Goal: Information Seeking & Learning: Understand process/instructions

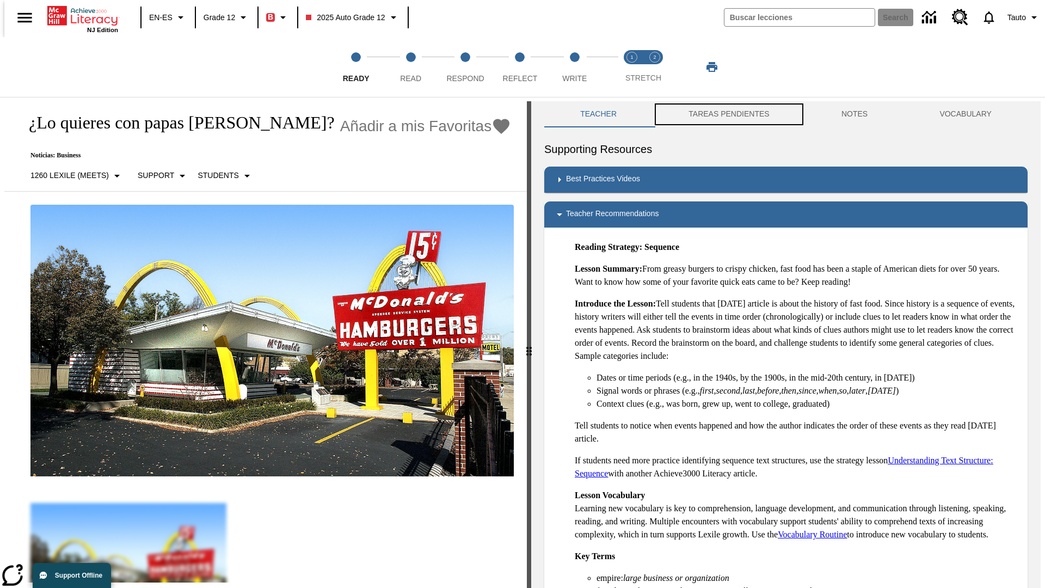
click at [721, 114] on button "TAREAS PENDIENTES" at bounding box center [728, 114] width 153 height 26
click at [728, 114] on button "TAREAS PENDIENTES" at bounding box center [728, 114] width 153 height 26
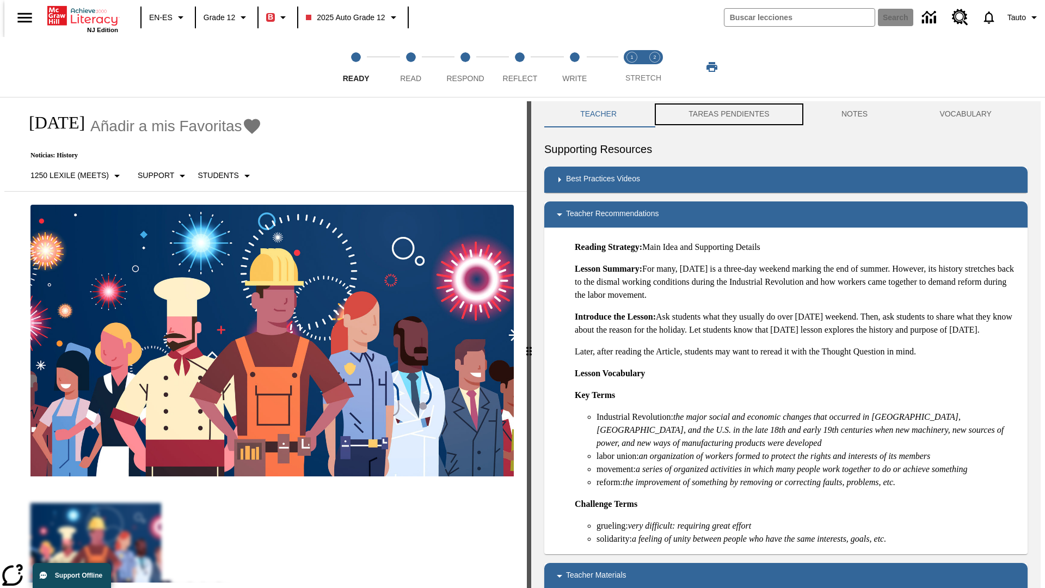
click at [728, 114] on button "TAREAS PENDIENTES" at bounding box center [728, 114] width 153 height 26
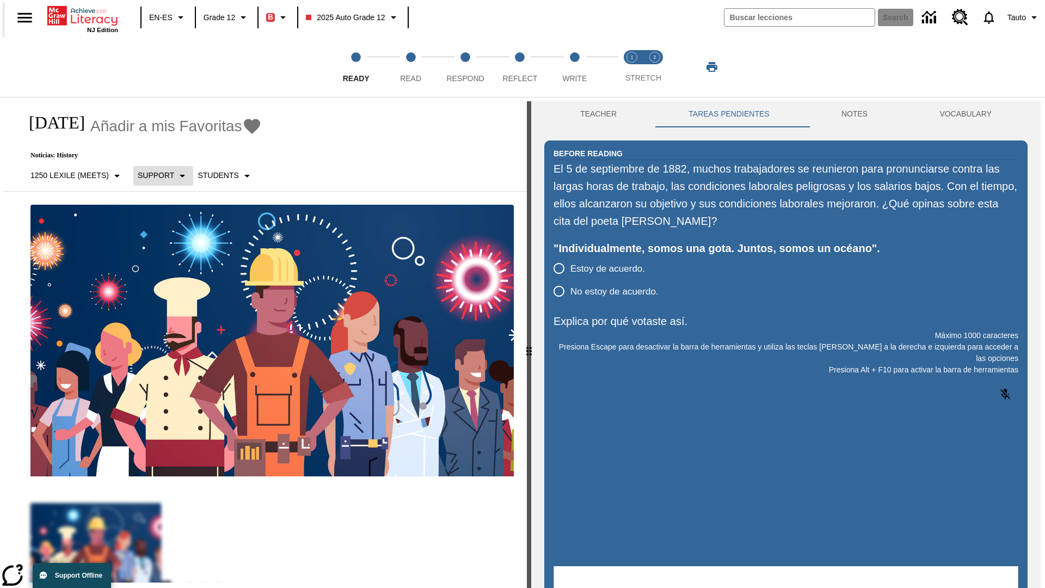
click at [157, 175] on p "Support" at bounding box center [156, 175] width 36 height 11
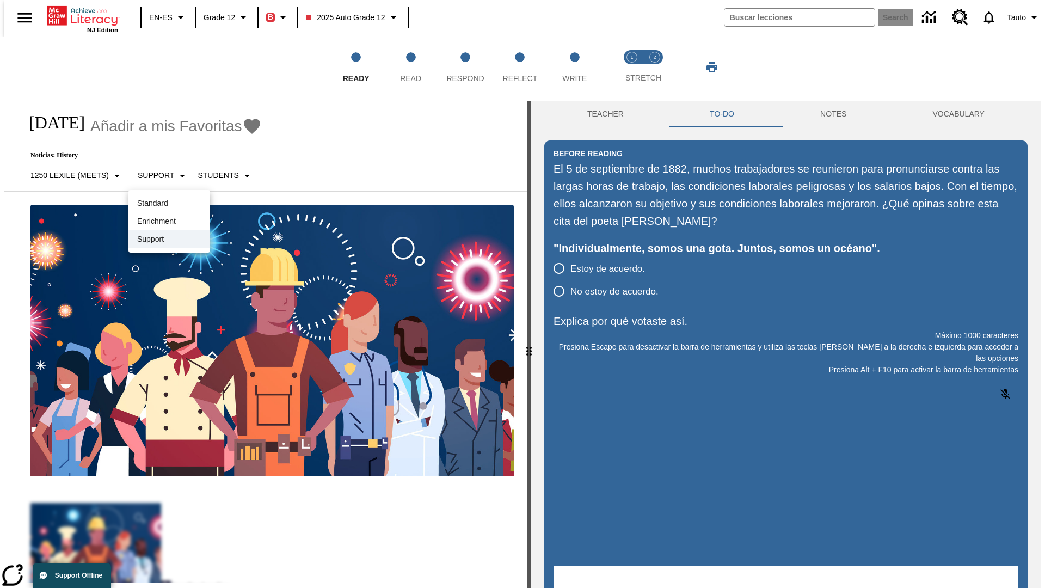
click at [169, 239] on p "Support" at bounding box center [169, 238] width 64 height 11
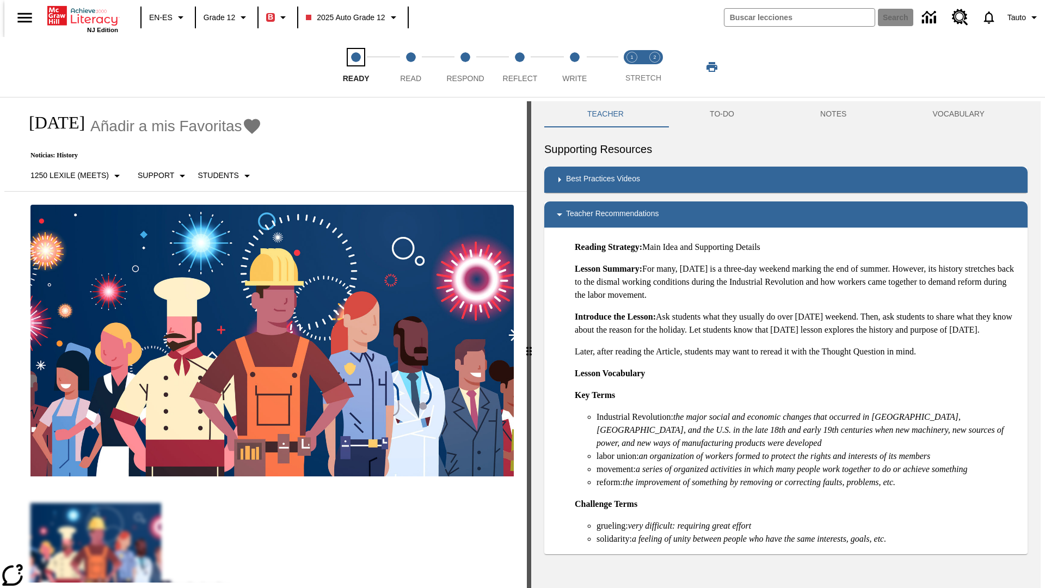
click at [356, 67] on span "Ready" at bounding box center [356, 74] width 27 height 20
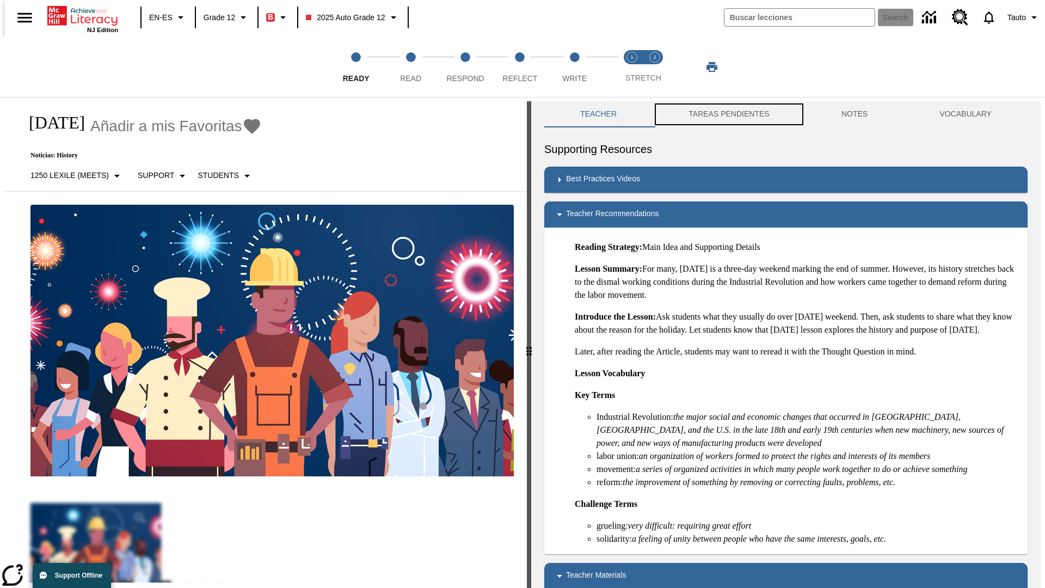
click at [721, 114] on button "TAREAS PENDIENTES" at bounding box center [728, 114] width 153 height 26
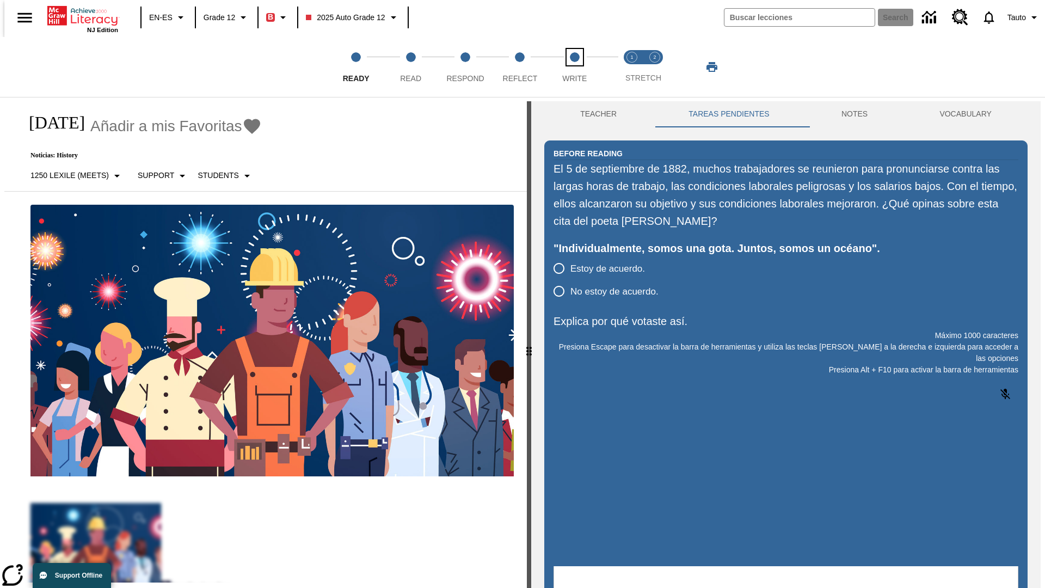
click at [574, 67] on span "Write" at bounding box center [574, 74] width 24 height 20
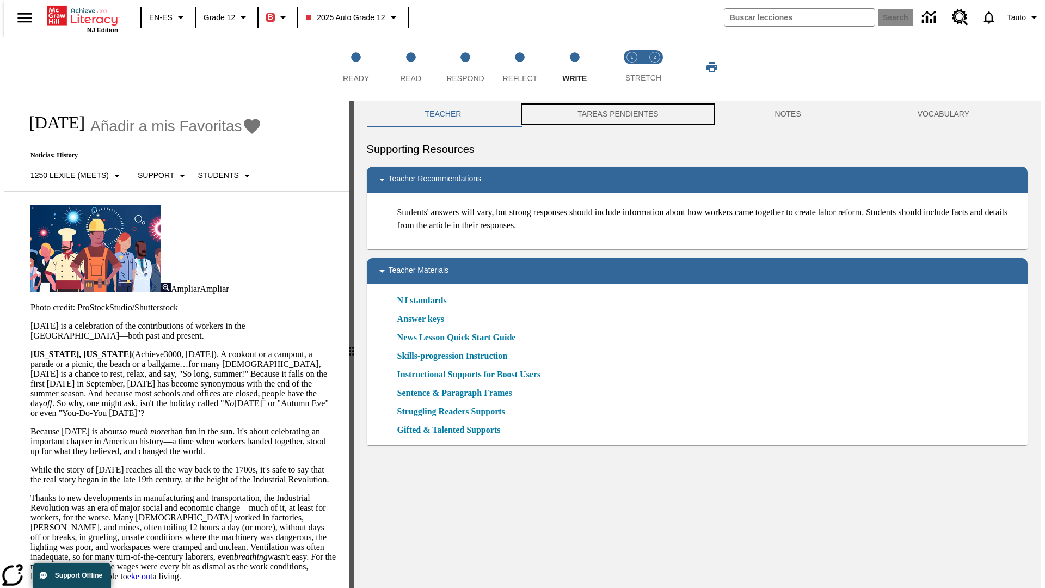
scroll to position [1, 0]
